Goal: Task Accomplishment & Management: Manage account settings

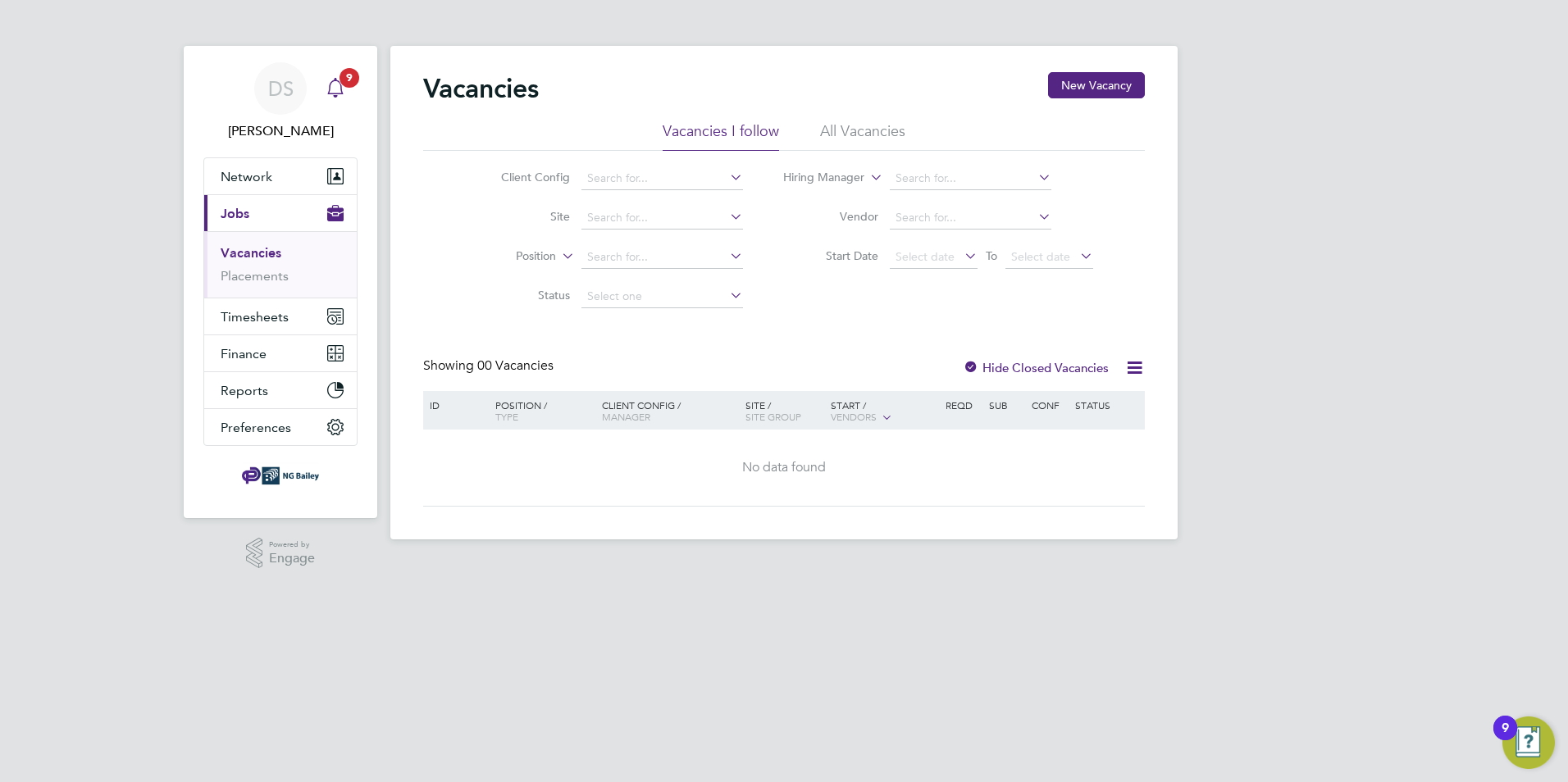
click at [334, 83] on icon "Main navigation" at bounding box center [336, 88] width 20 height 20
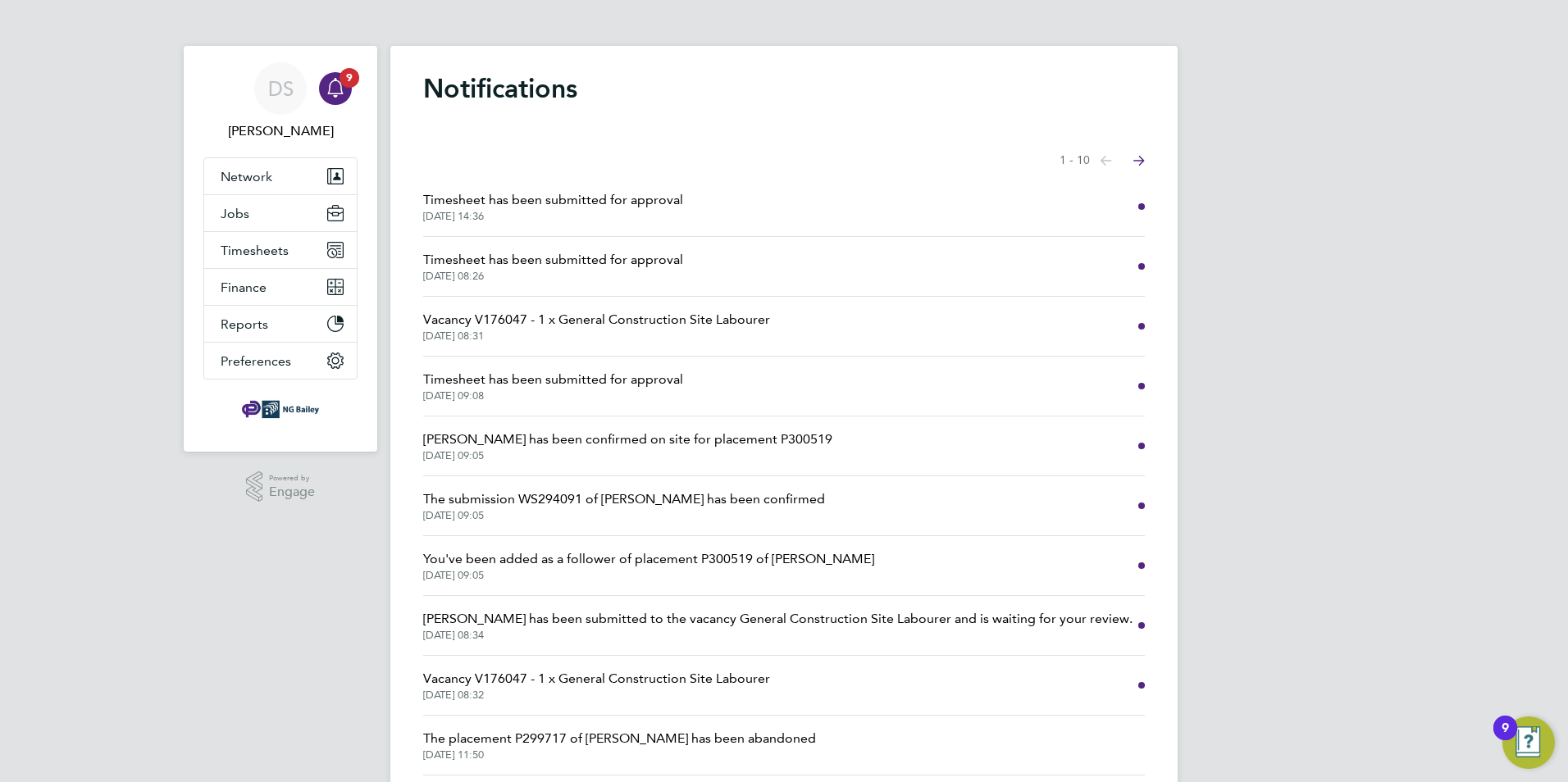
click at [576, 197] on span "Timesheet has been submitted for approval" at bounding box center [552, 200] width 260 height 20
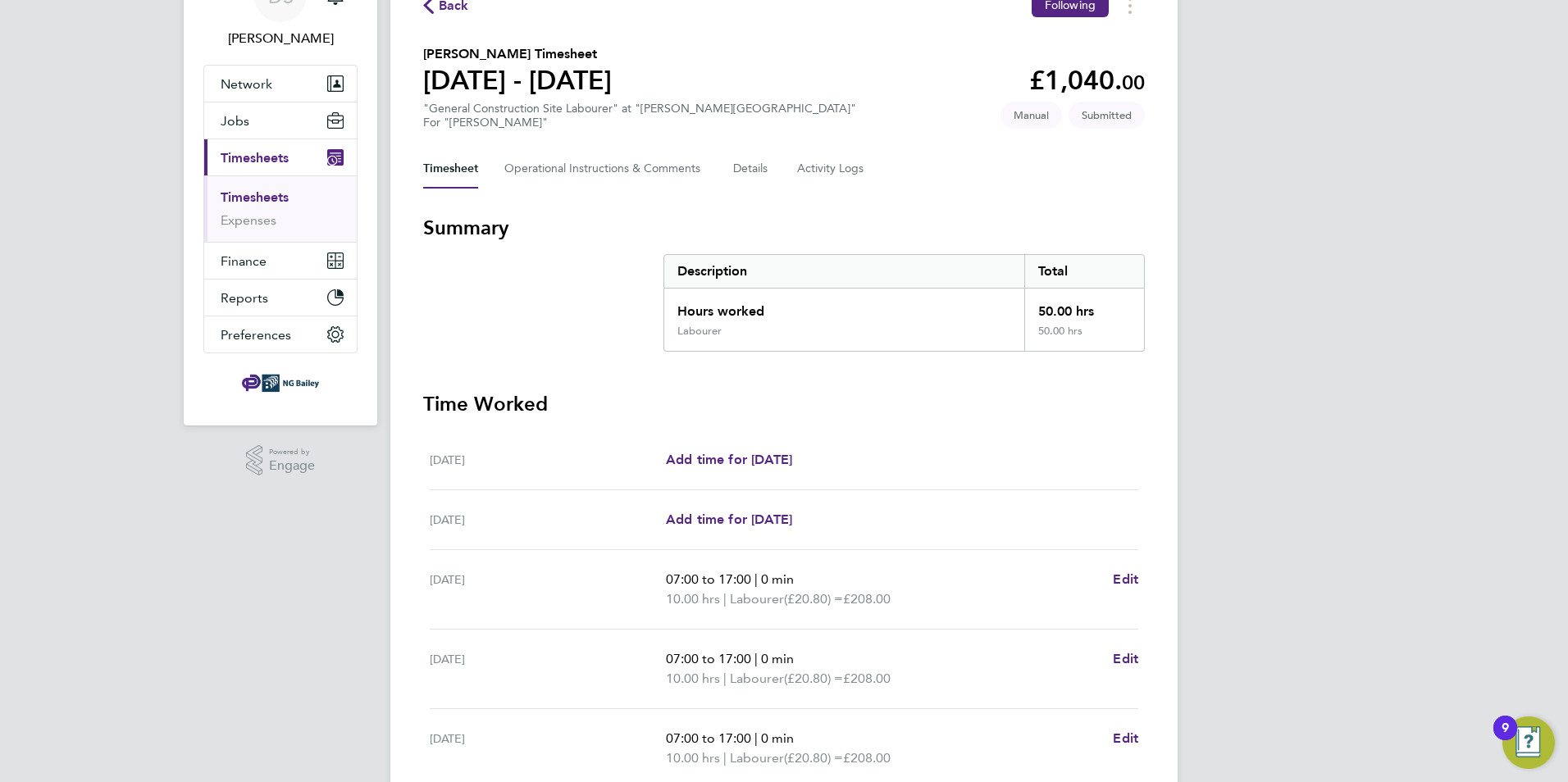
scroll to position [403, 0]
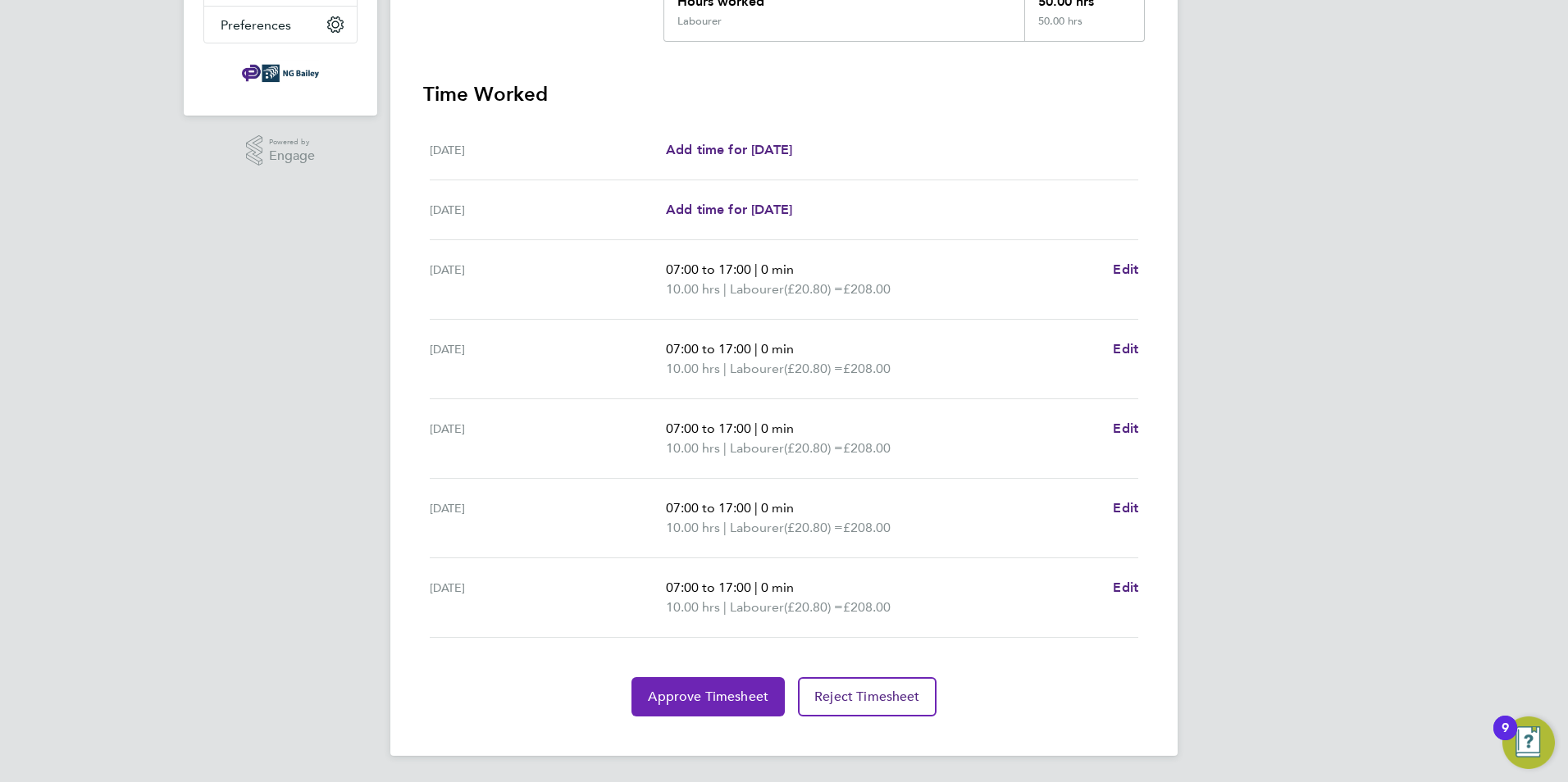
click at [718, 692] on span "Approve Timesheet" at bounding box center [708, 697] width 120 height 16
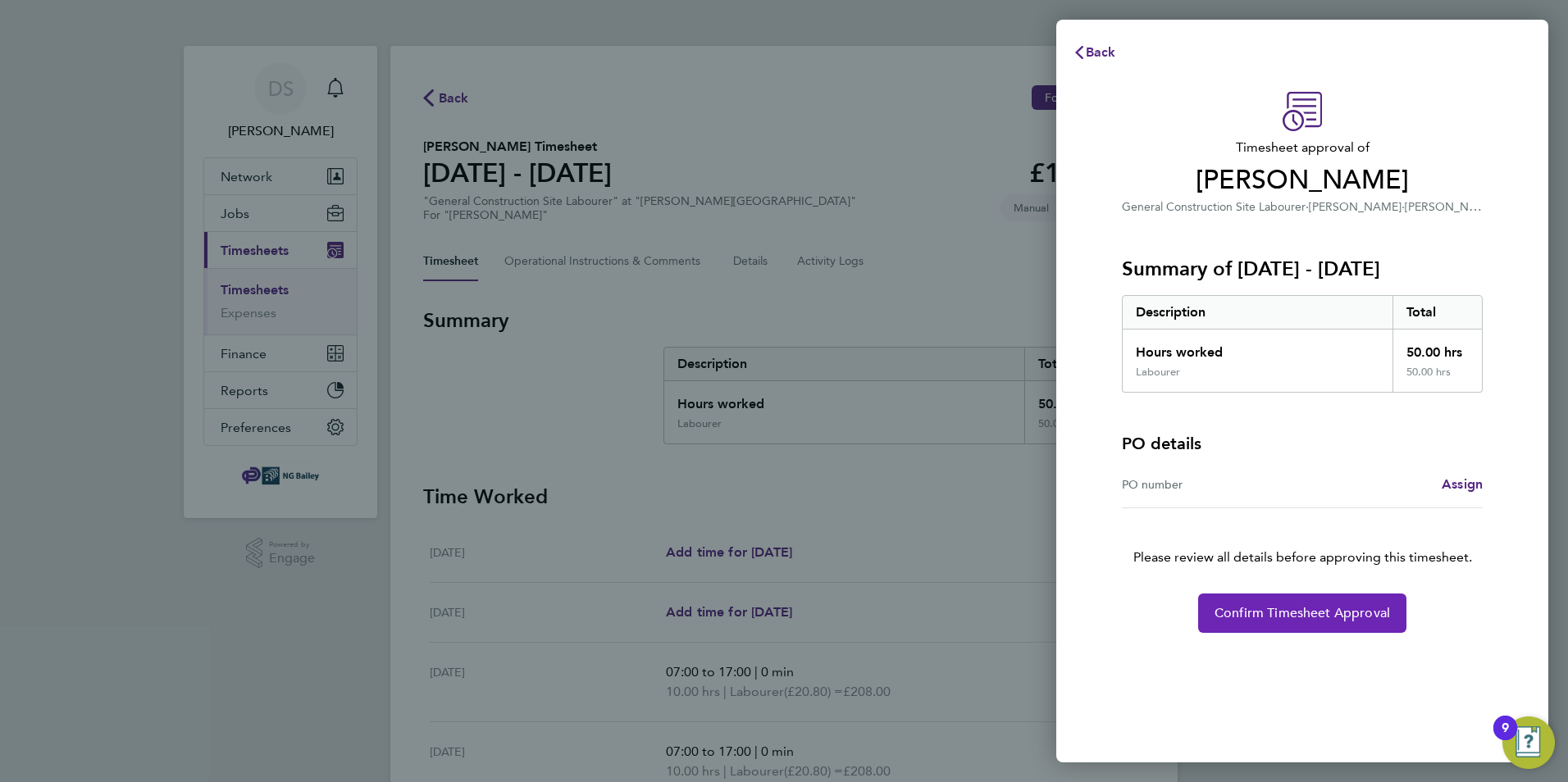
click at [1367, 623] on button "Confirm Timesheet Approval" at bounding box center [1303, 613] width 208 height 39
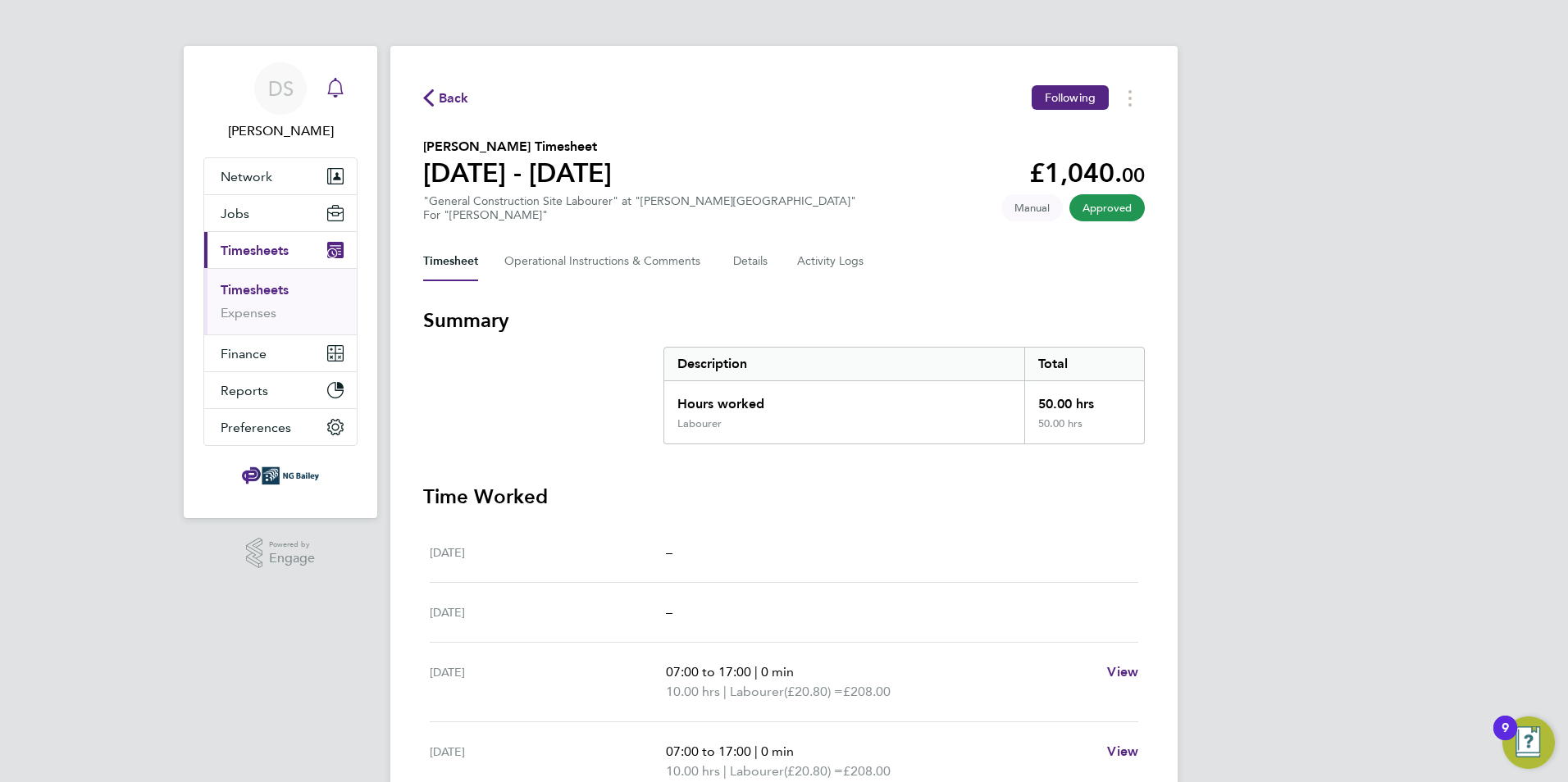
click at [330, 84] on icon "Main navigation" at bounding box center [334, 86] width 15 height 16
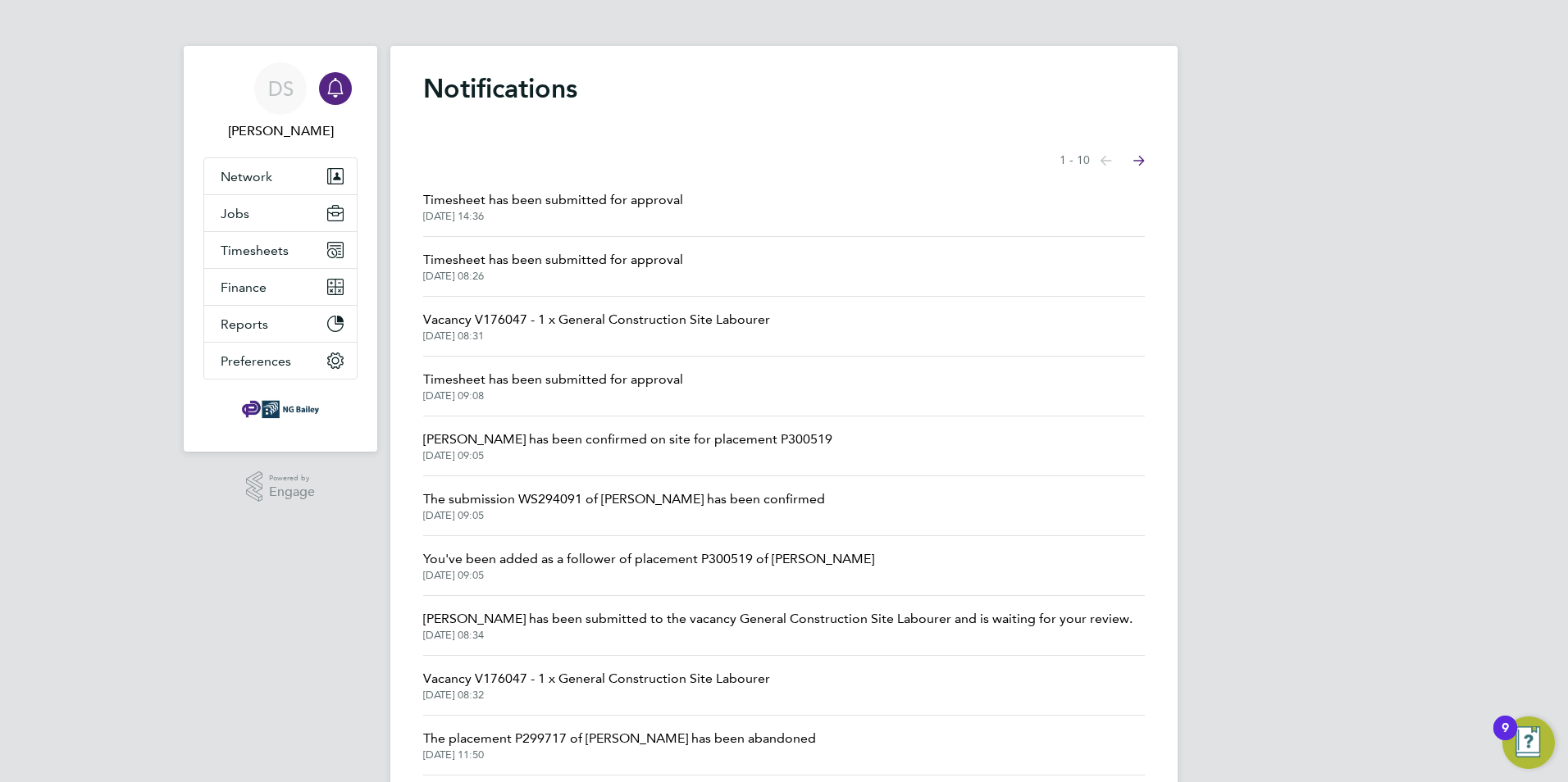
click at [661, 267] on span "Timesheet has been submitted for approval" at bounding box center [552, 260] width 260 height 20
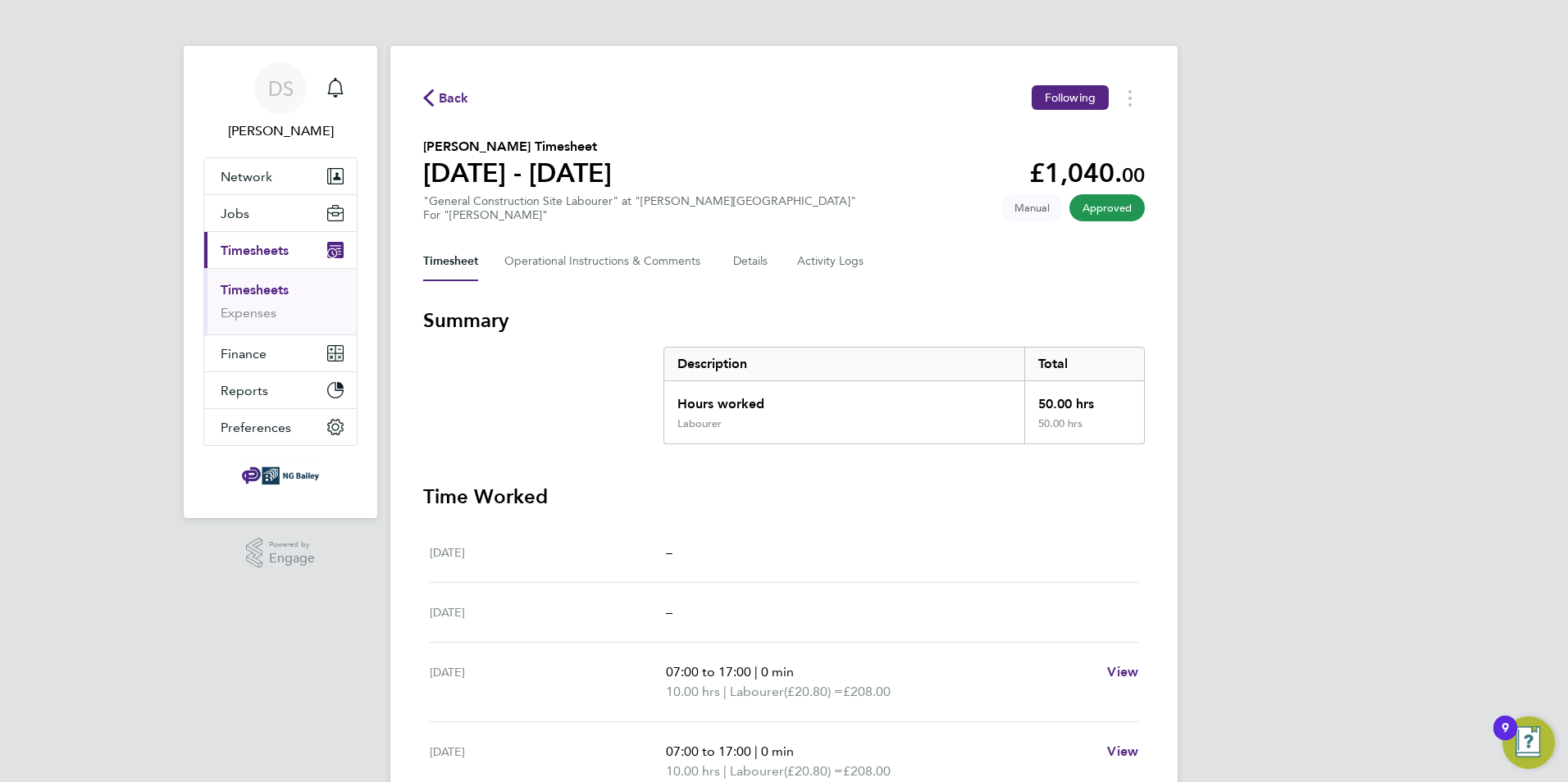
click at [462, 97] on span "Back" at bounding box center [454, 99] width 31 height 20
